Goal: Task Accomplishment & Management: Use online tool/utility

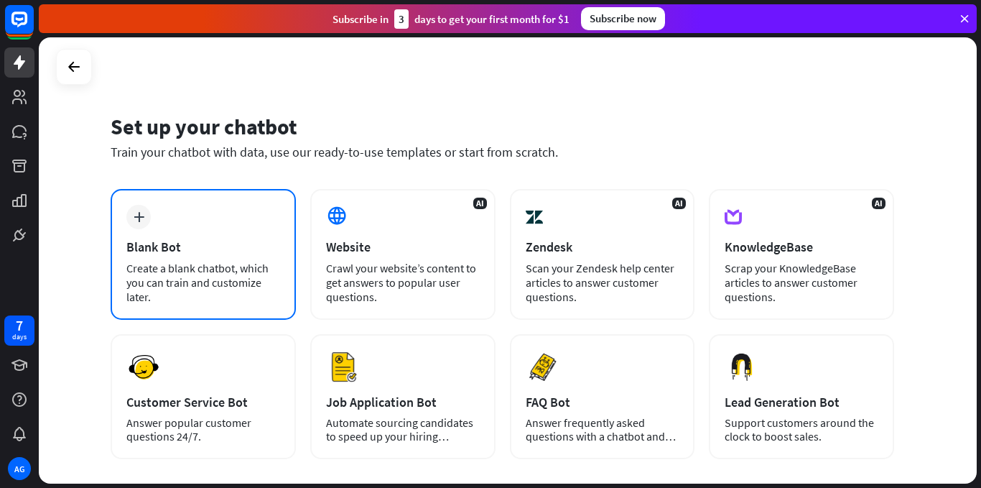
click at [238, 264] on div "Create a blank chatbot, which you can train and customize later." at bounding box center [203, 282] width 154 height 43
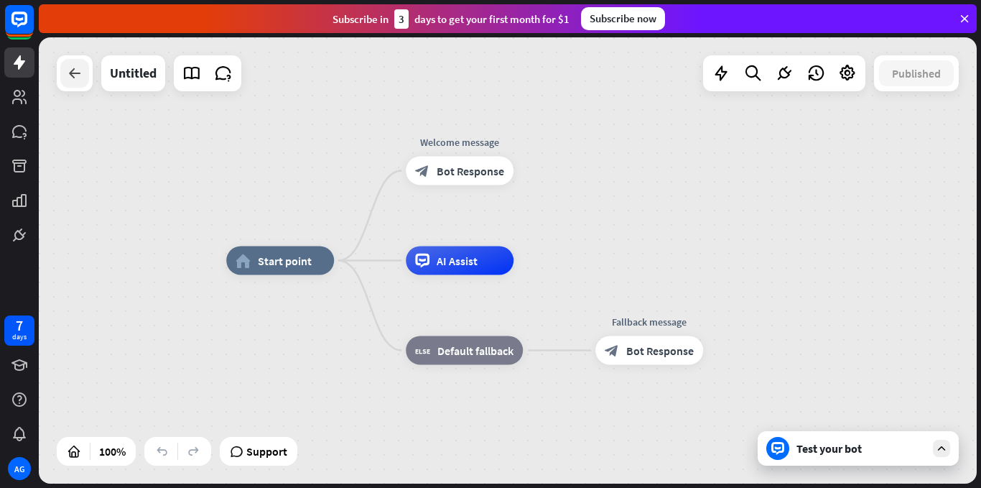
click at [73, 76] on icon at bounding box center [74, 73] width 17 height 17
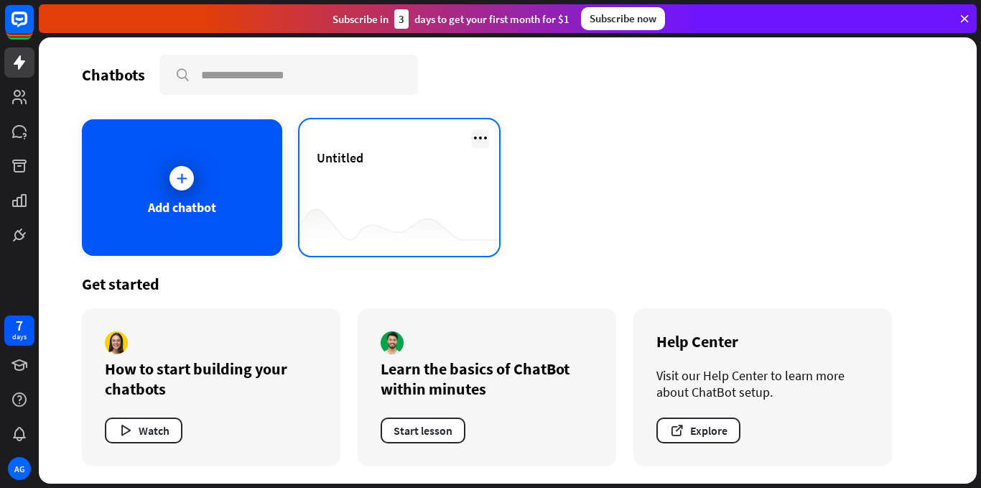
click at [481, 135] on icon at bounding box center [480, 137] width 17 height 17
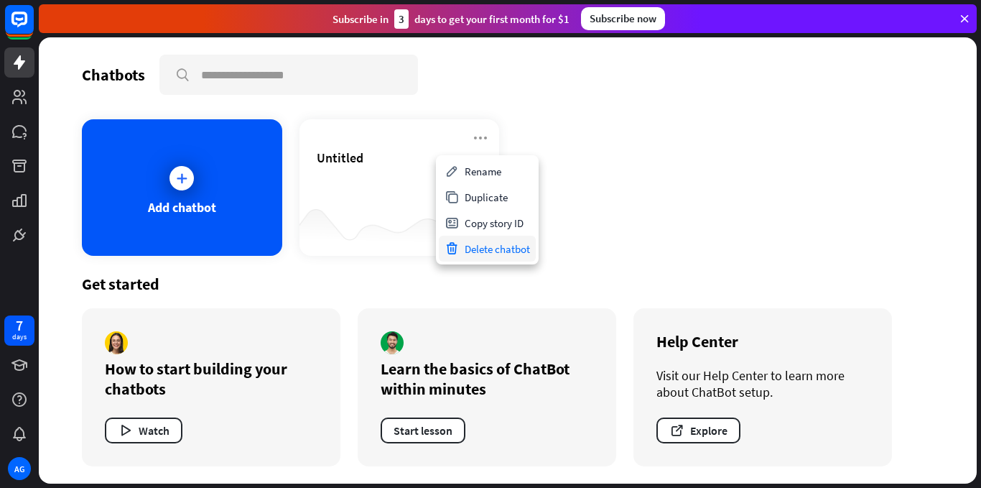
click at [519, 244] on div "Delete chatbot" at bounding box center [487, 249] width 97 height 26
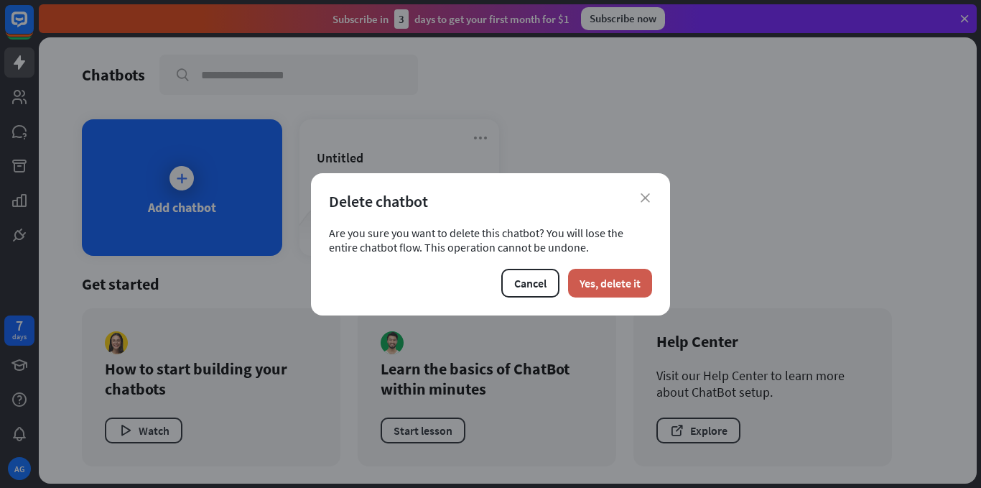
click at [600, 279] on button "Yes, delete it" at bounding box center [610, 283] width 84 height 29
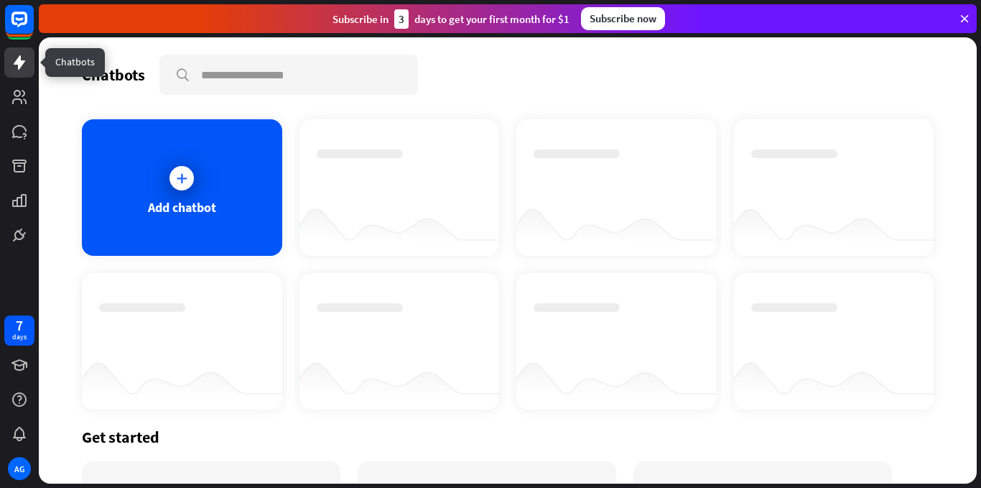
click at [20, 59] on icon at bounding box center [19, 62] width 11 height 14
click at [194, 170] on div at bounding box center [182, 178] width 36 height 36
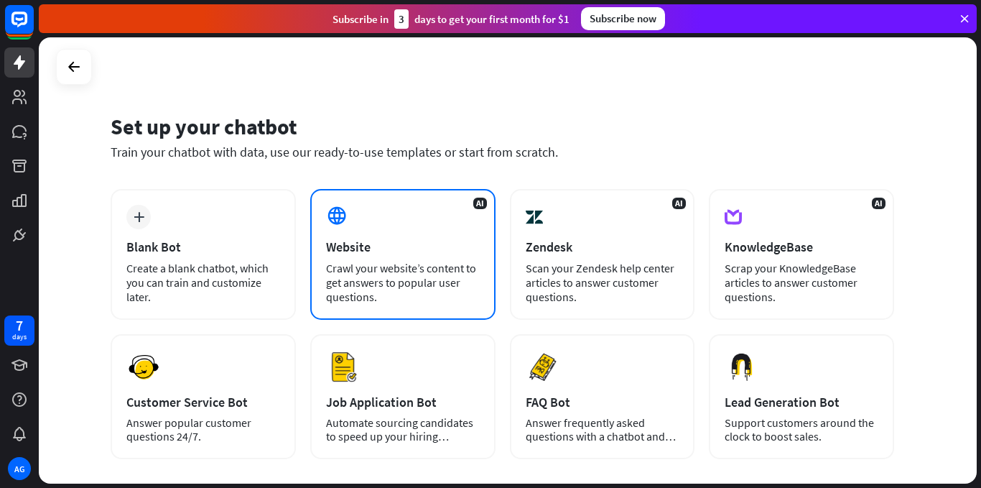
click at [447, 217] on div "AI Website Crawl your website’s content to get answers to popular user question…" at bounding box center [402, 254] width 185 height 131
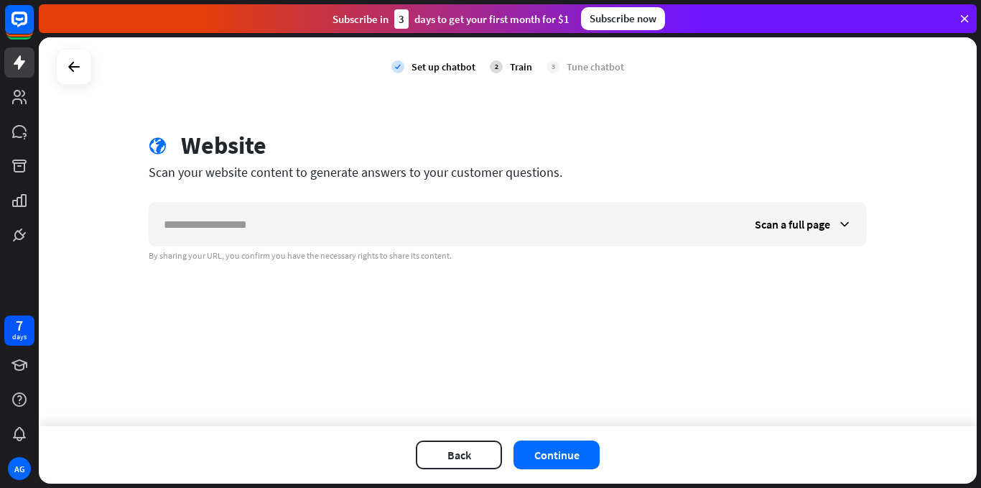
drag, startPoint x: 980, startPoint y: 219, endPoint x: 976, endPoint y: 288, distance: 69.0
click at [976, 288] on div "check Set up chatbot 2 Train 3 Tune chatbot globe Website Scan your website con…" at bounding box center [510, 262] width 942 height 450
click at [661, 381] on div "check Set up chatbot 2 Train 3 Tune chatbot globe Website Scan your website con…" at bounding box center [508, 231] width 938 height 388
click at [560, 452] on button "Continue" at bounding box center [556, 454] width 86 height 29
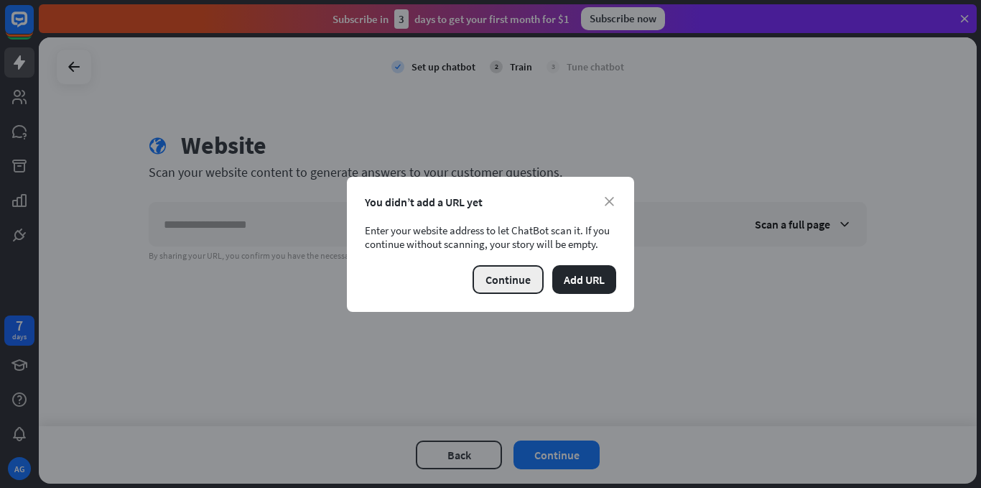
click at [530, 281] on button "Continue" at bounding box center [507, 279] width 71 height 29
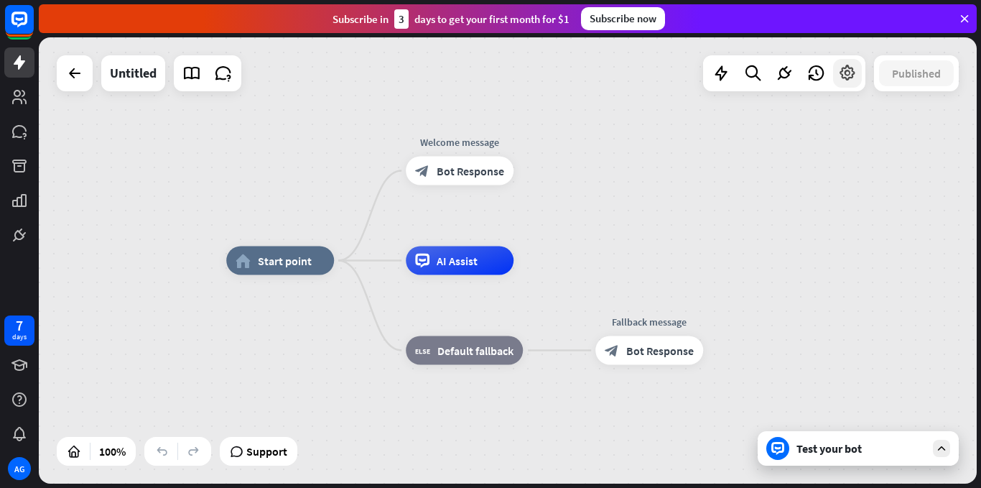
click at [842, 77] on icon at bounding box center [847, 73] width 19 height 19
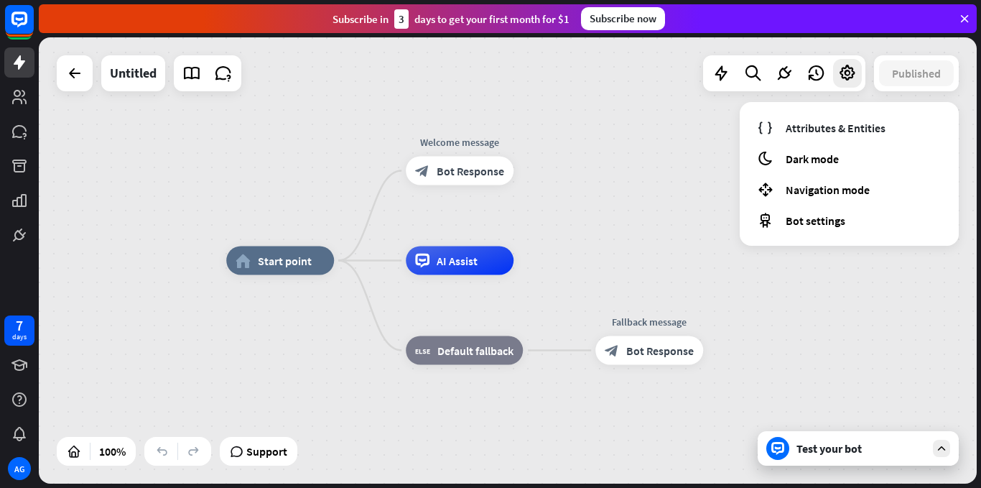
click at [633, 133] on div "home_2 Start point Welcome message block_bot_response Bot Response AI Assist bl…" at bounding box center [508, 260] width 938 height 446
